Goal: Information Seeking & Learning: Learn about a topic

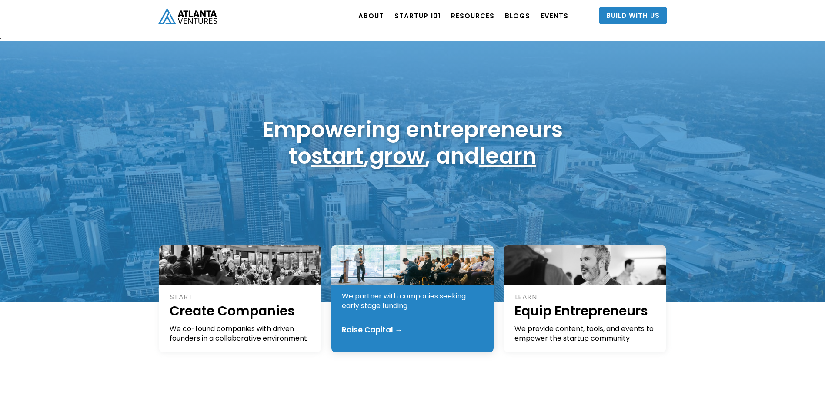
click at [372, 328] on div "Raise Capital →" at bounding box center [372, 329] width 60 height 9
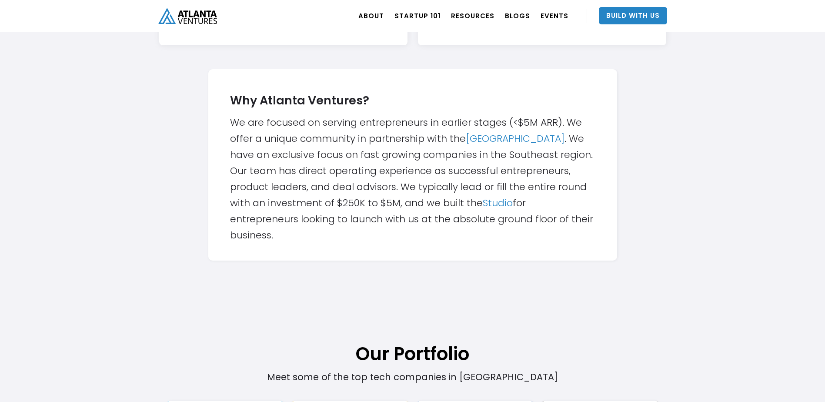
scroll to position [305, 0]
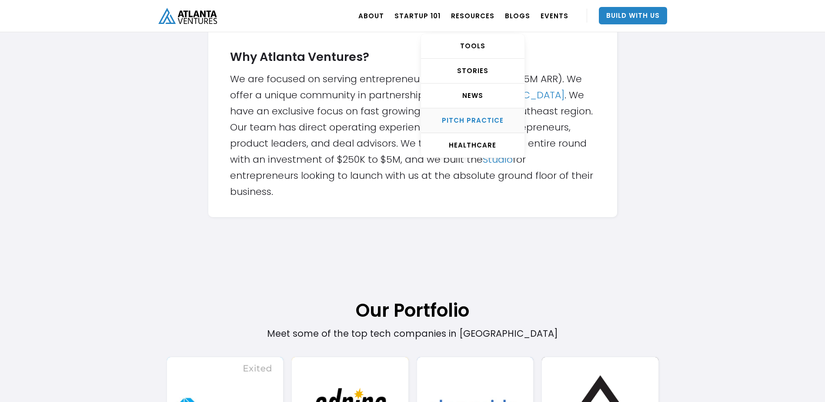
click at [469, 121] on div "Pitch Practice" at bounding box center [473, 120] width 104 height 9
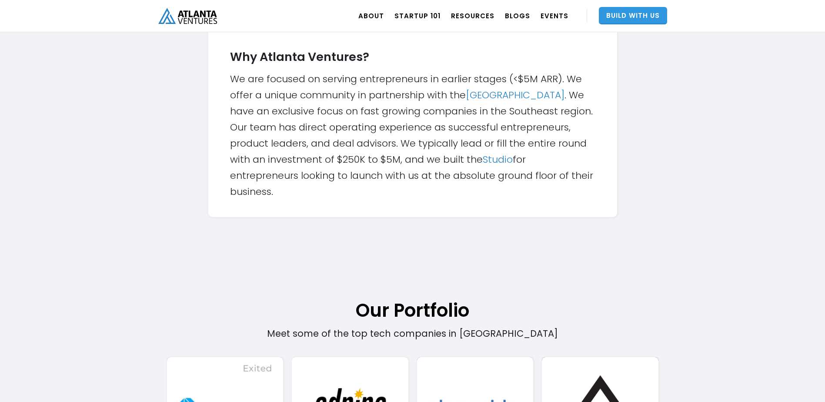
drag, startPoint x: 629, startPoint y: 16, endPoint x: 614, endPoint y: 41, distance: 29.7
click at [630, 16] on link "Build With Us" at bounding box center [633, 15] width 68 height 17
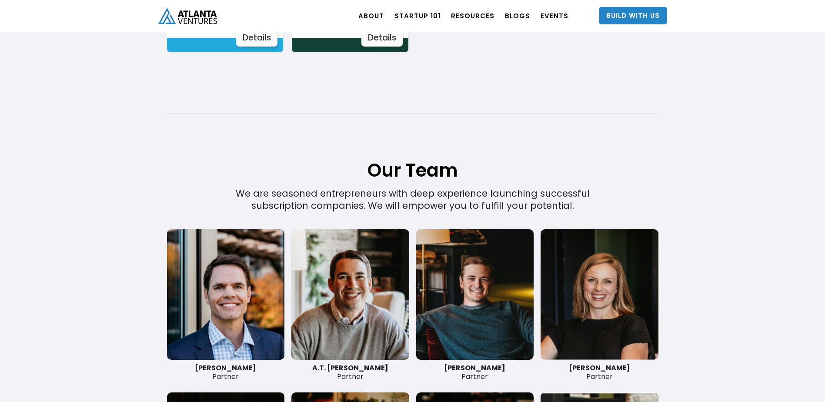
scroll to position [1871, 0]
